Goal: Leave review/rating

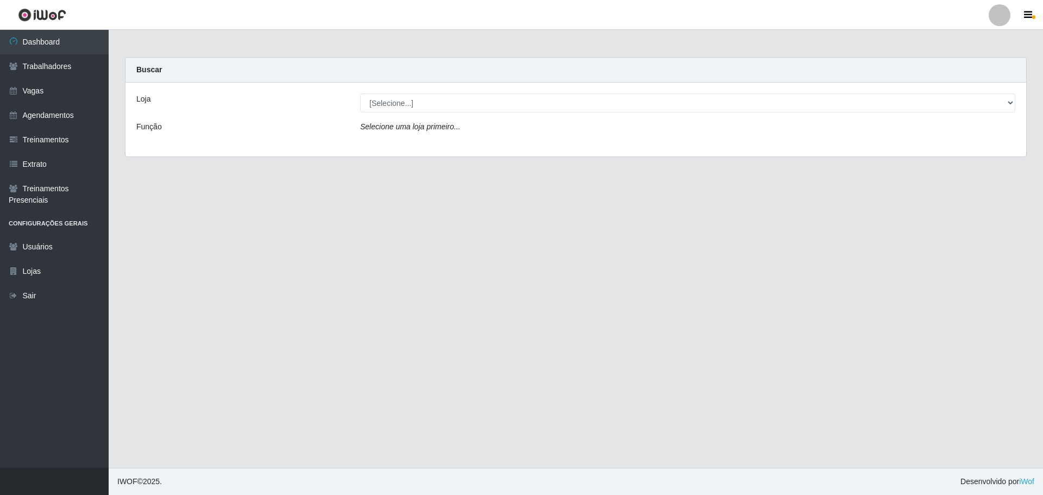
click at [588, 104] on select "[Selecione...] Carnes & Cortes" at bounding box center [687, 102] width 655 height 19
click at [521, 149] on div "Loja [Selecione...] Carnes & Cortes Função Selecione uma loja primeiro..." at bounding box center [575, 120] width 901 height 74
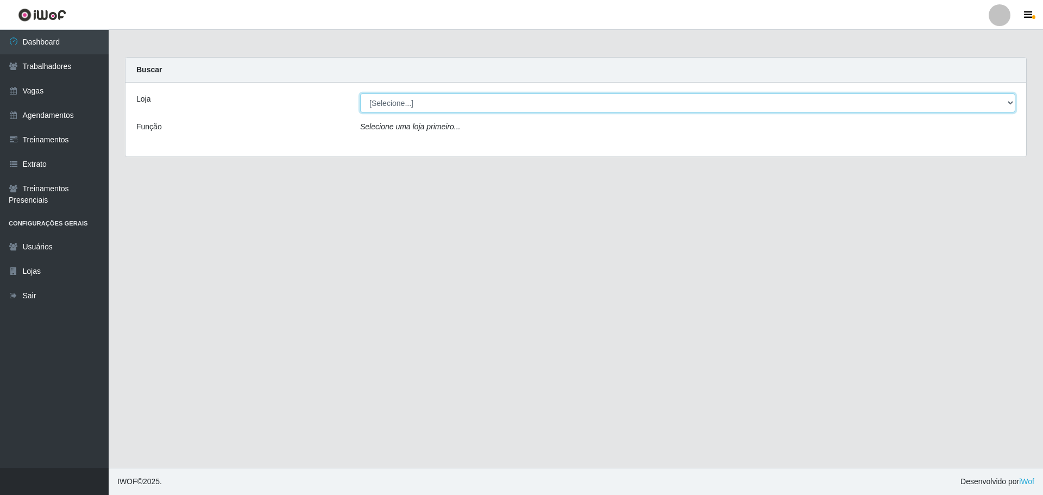
click at [459, 111] on select "[Selecione...] Carnes & Cortes" at bounding box center [687, 102] width 655 height 19
select select "433"
click at [360, 93] on select "[Selecione...] Carnes & Cortes" at bounding box center [687, 102] width 655 height 19
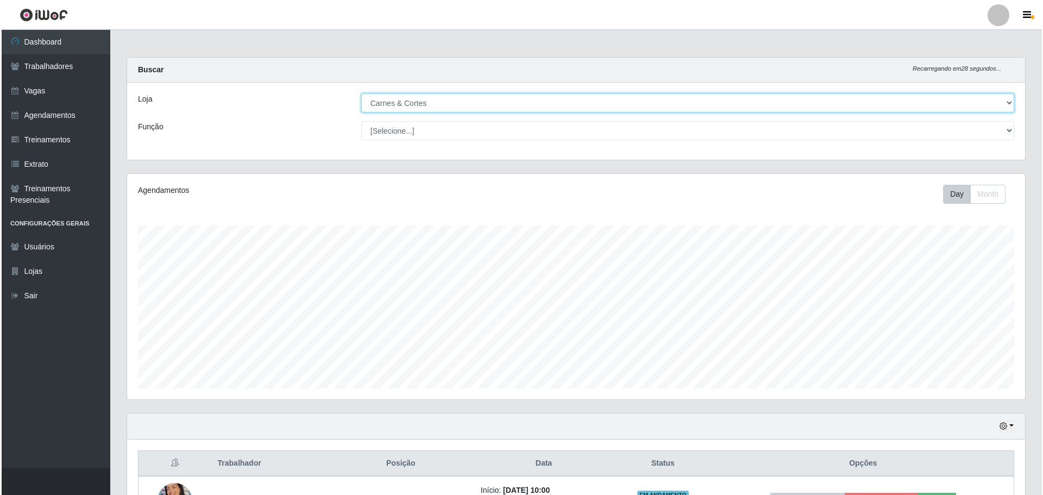
scroll to position [130, 0]
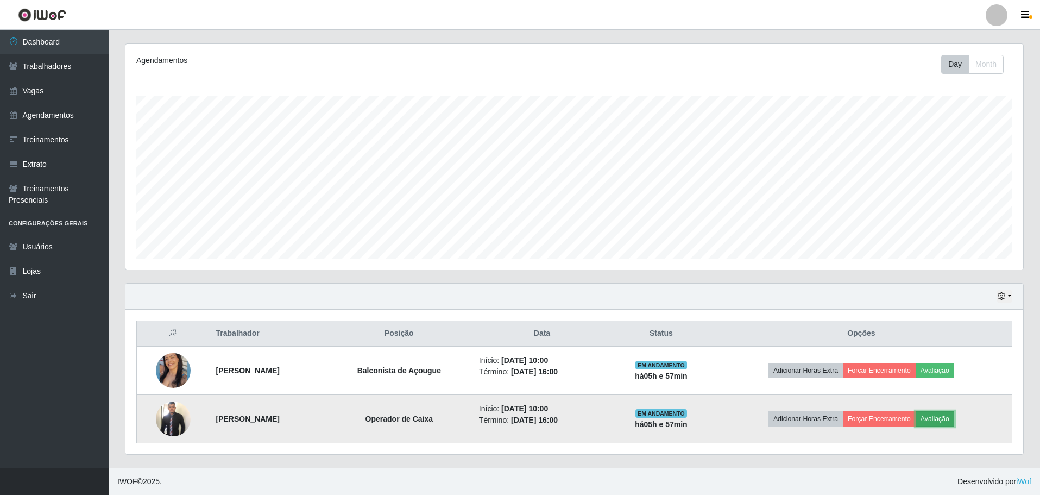
click at [951, 422] on button "Avaliação" at bounding box center [935, 418] width 39 height 15
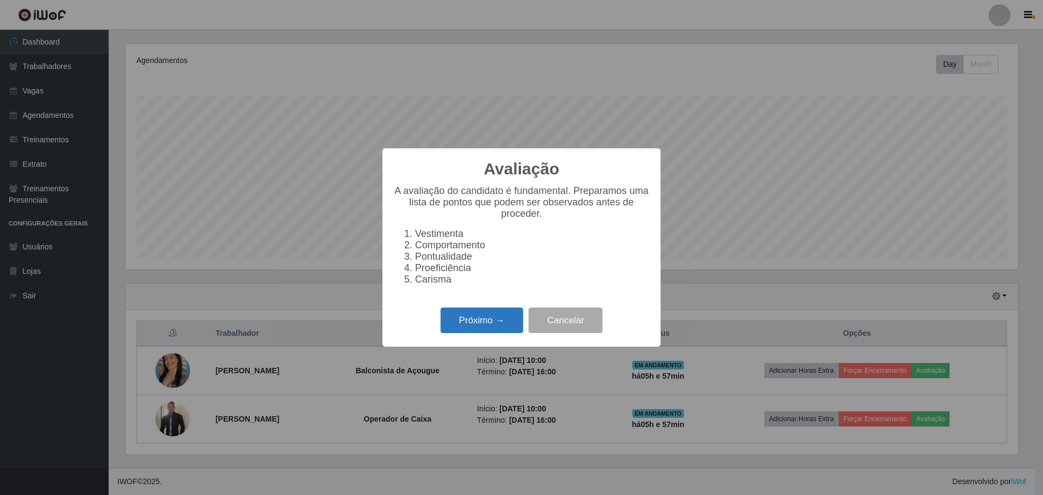
click at [503, 333] on button "Próximo →" at bounding box center [482, 321] width 83 height 26
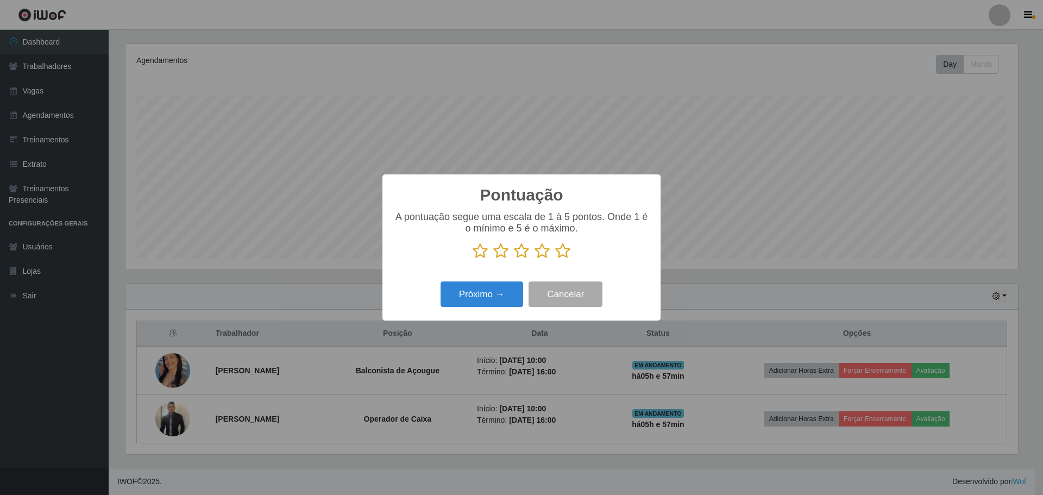
scroll to position [543063, 542396]
click at [558, 257] on icon at bounding box center [562, 251] width 15 height 16
click at [555, 259] on input "radio" at bounding box center [555, 259] width 0 height 0
click at [482, 302] on button "Próximo →" at bounding box center [482, 294] width 83 height 26
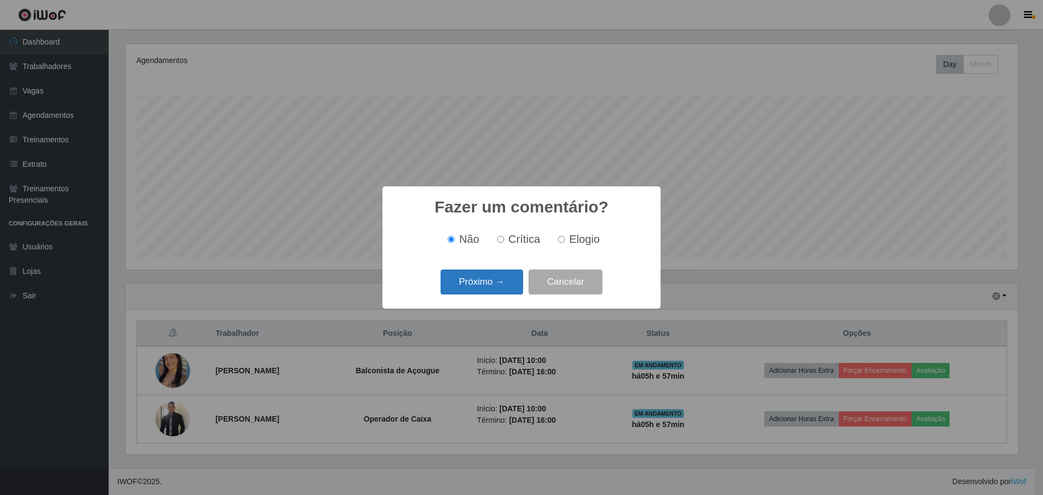
click at [498, 288] on button "Próximo →" at bounding box center [482, 282] width 83 height 26
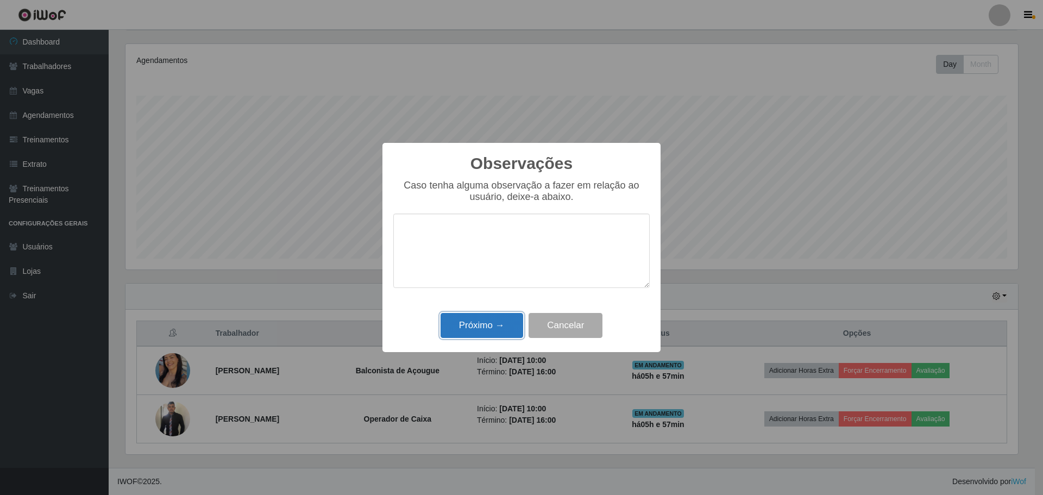
click at [506, 327] on button "Próximo →" at bounding box center [482, 326] width 83 height 26
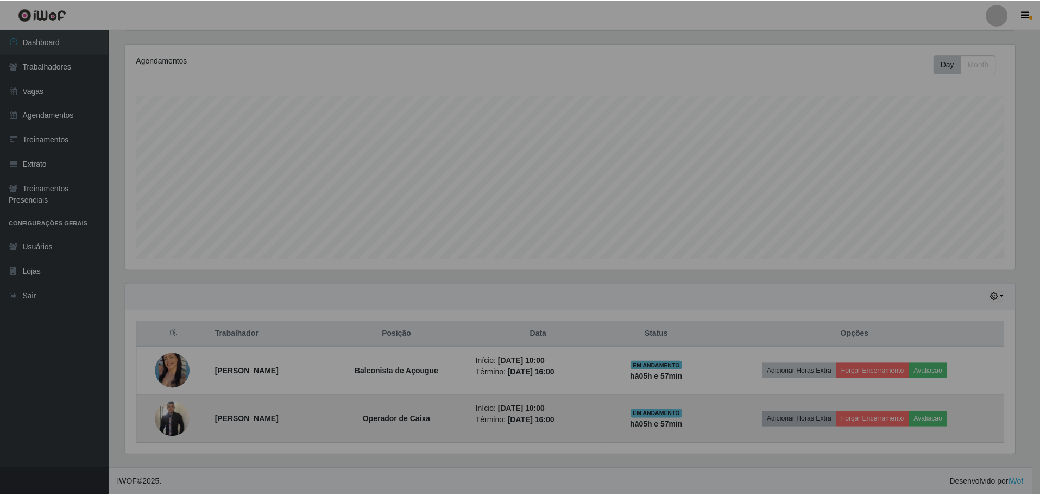
scroll to position [225, 898]
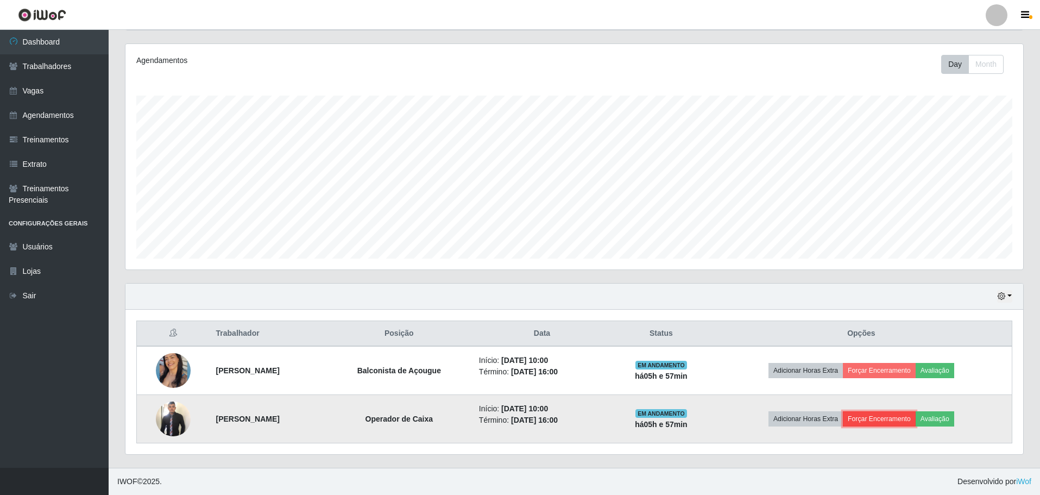
click at [885, 421] on button "Forçar Encerramento" at bounding box center [879, 418] width 73 height 15
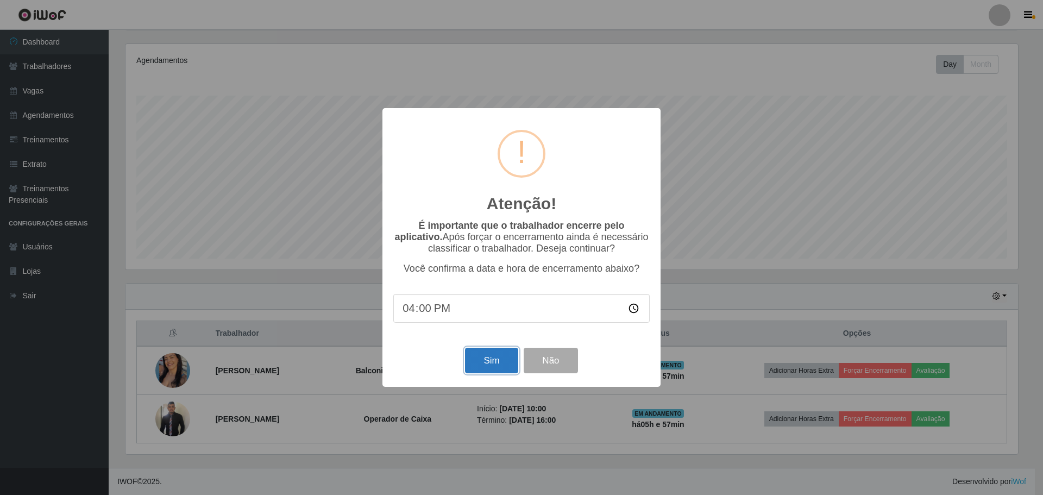
click at [499, 360] on button "Sim" at bounding box center [491, 361] width 53 height 26
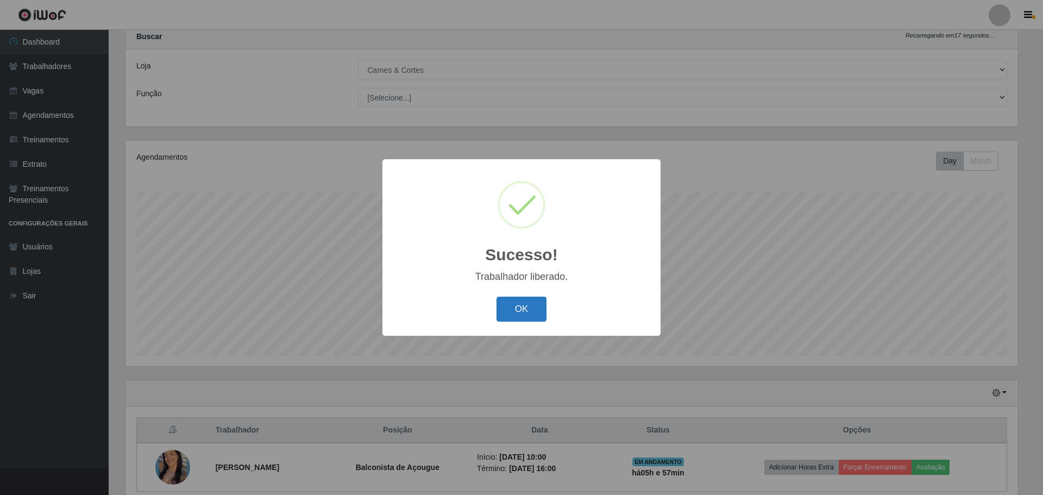
click at [517, 317] on button "OK" at bounding box center [522, 310] width 51 height 26
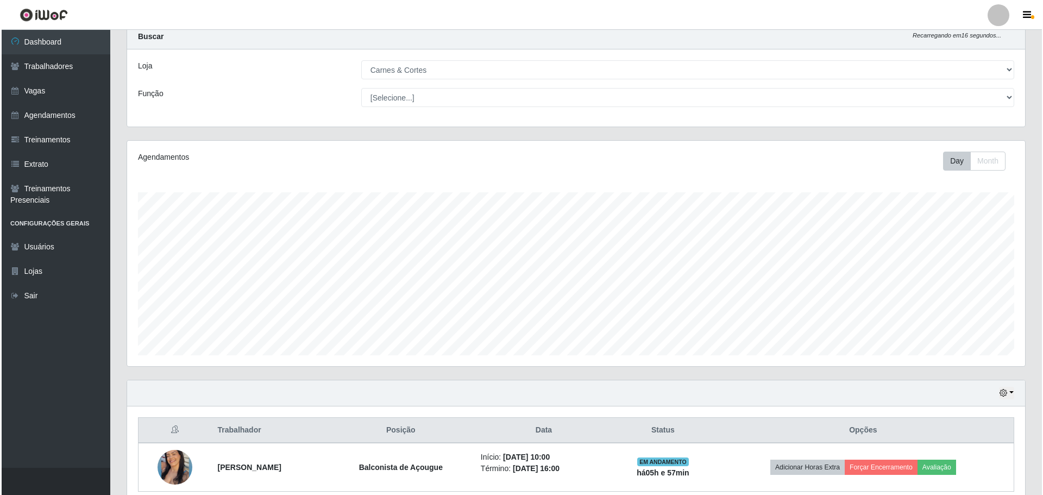
scroll to position [81, 0]
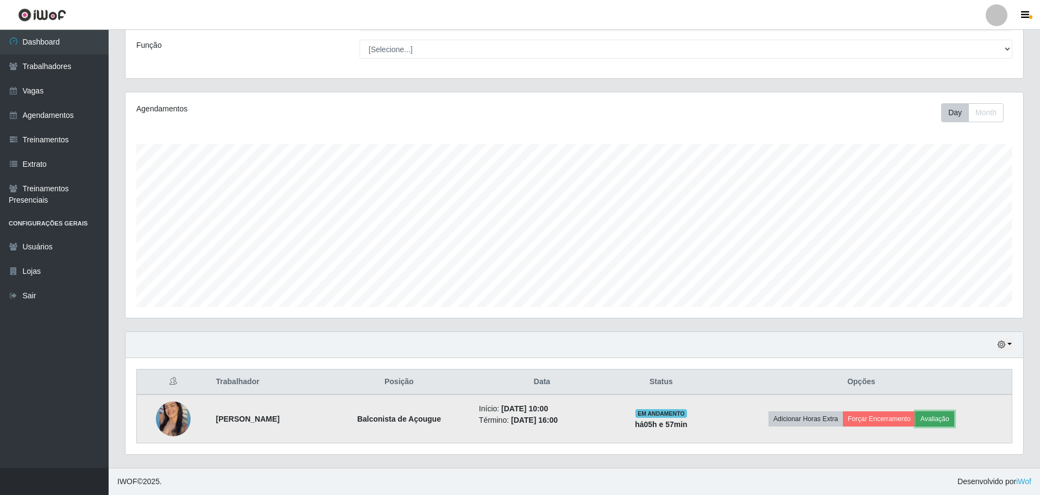
click at [950, 418] on button "Avaliação" at bounding box center [935, 418] width 39 height 15
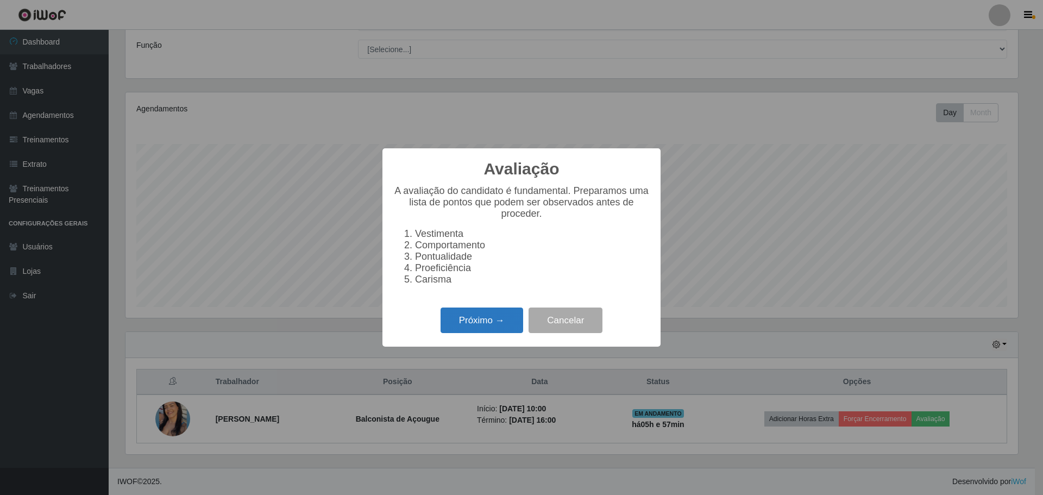
click at [463, 322] on button "Próximo →" at bounding box center [482, 321] width 83 height 26
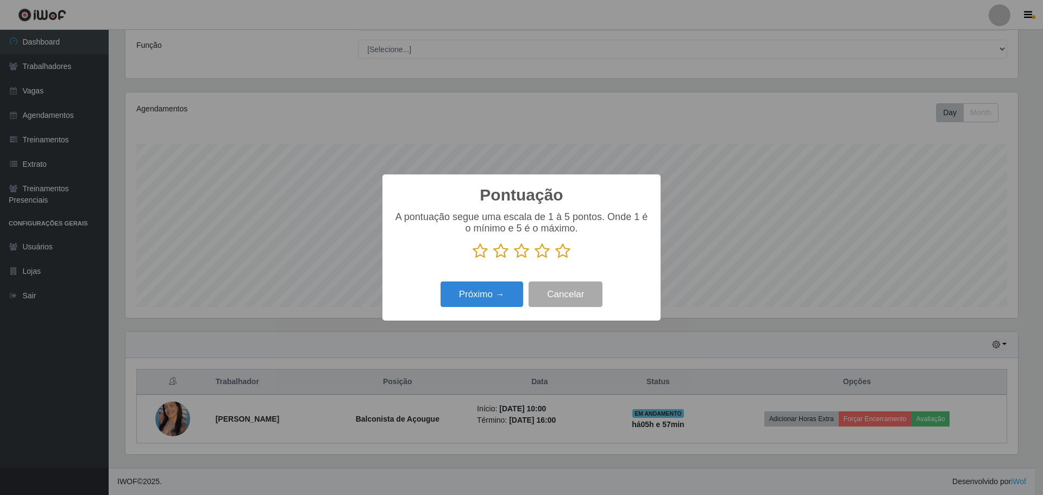
scroll to position [543063, 542396]
click at [501, 256] on icon at bounding box center [500, 251] width 15 height 16
click at [493, 259] on input "radio" at bounding box center [493, 259] width 0 height 0
click at [500, 284] on button "Próximo →" at bounding box center [482, 294] width 83 height 26
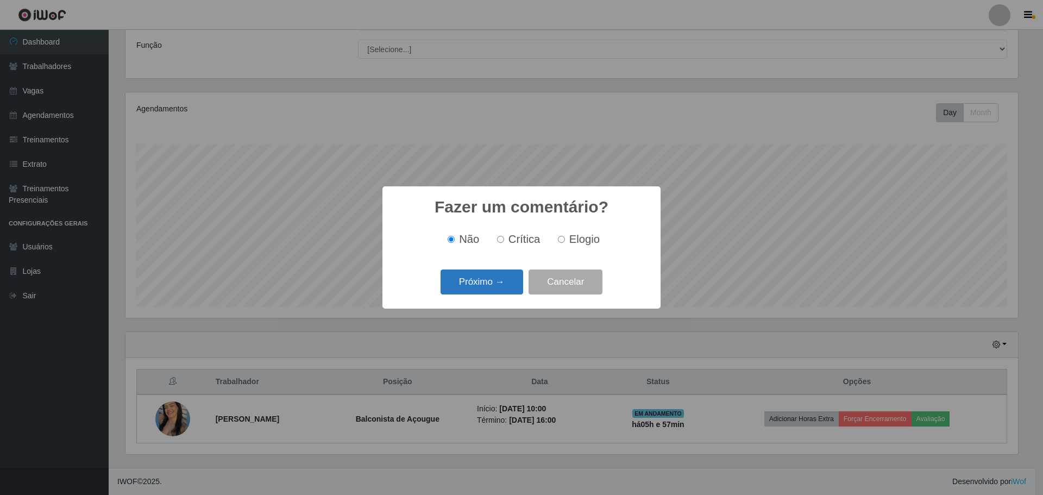
click at [494, 278] on button "Próximo →" at bounding box center [482, 282] width 83 height 26
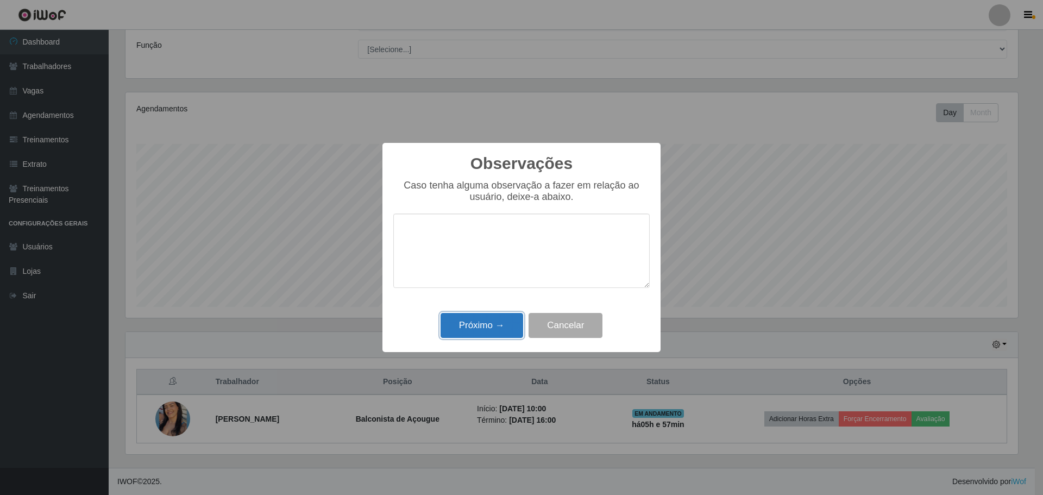
click at [500, 327] on button "Próximo →" at bounding box center [482, 326] width 83 height 26
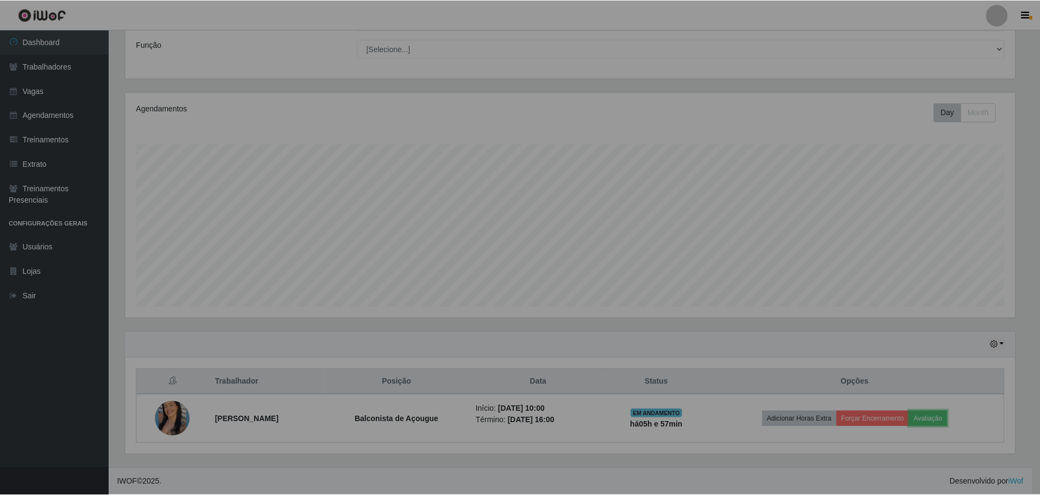
scroll to position [225, 898]
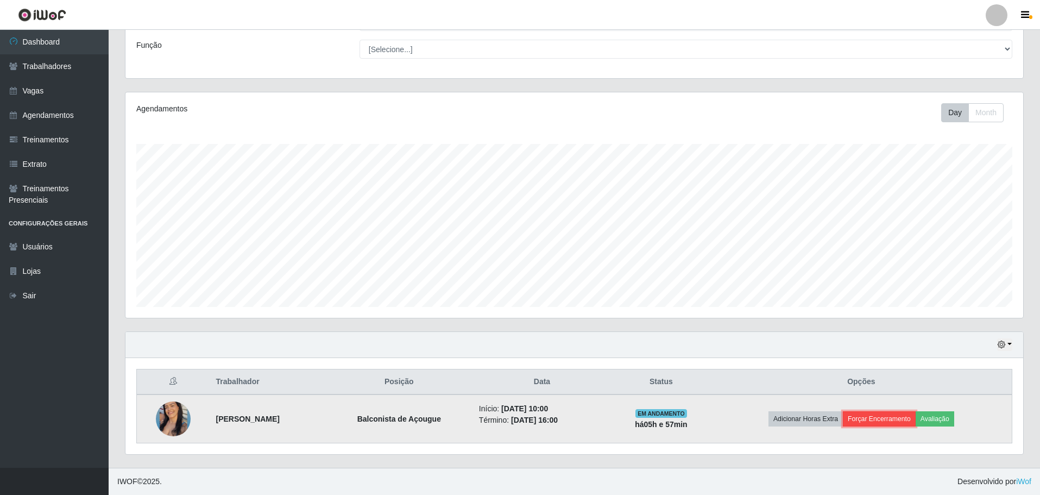
click at [889, 419] on button "Forçar Encerramento" at bounding box center [879, 418] width 73 height 15
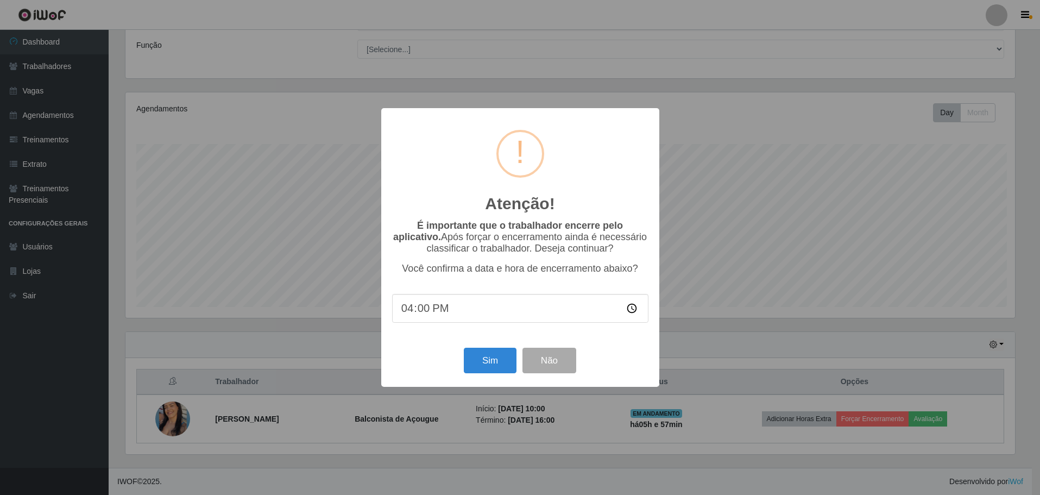
scroll to position [225, 893]
click at [495, 364] on button "Sim" at bounding box center [491, 361] width 53 height 26
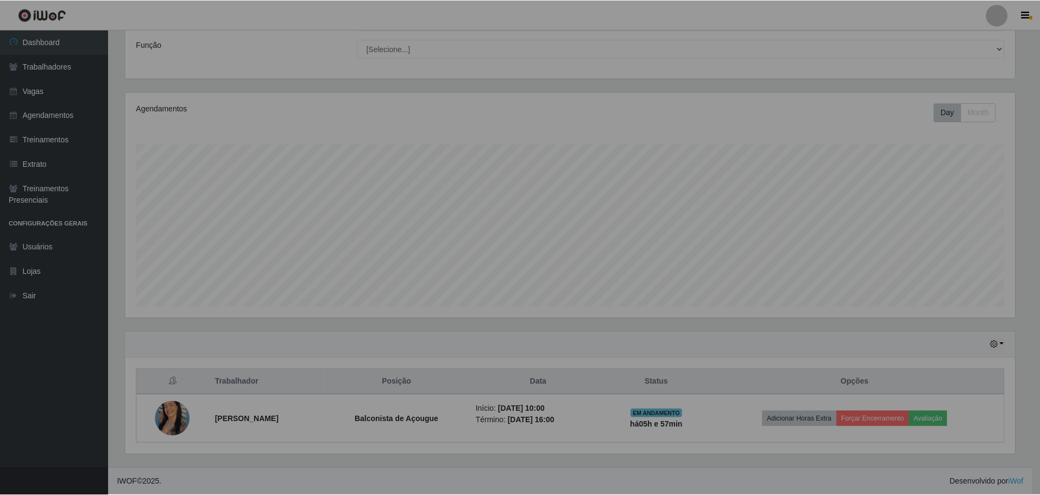
scroll to position [0, 0]
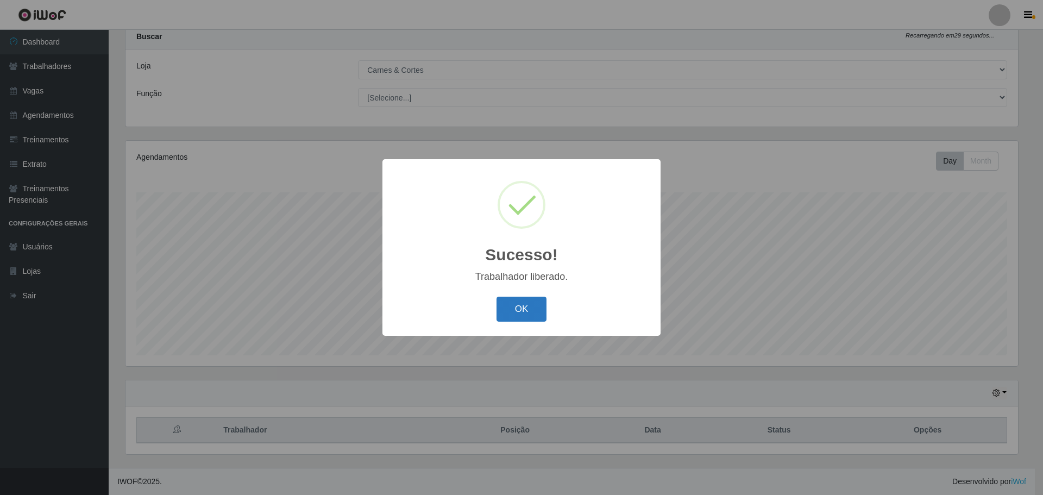
click at [524, 299] on button "OK" at bounding box center [522, 310] width 51 height 26
